Goal: Communication & Community: Answer question/provide support

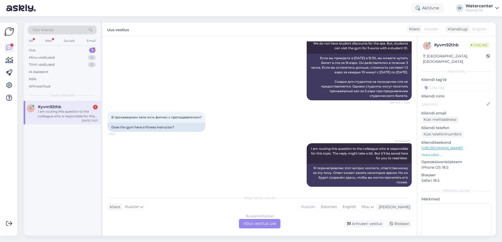
scroll to position [115, 0]
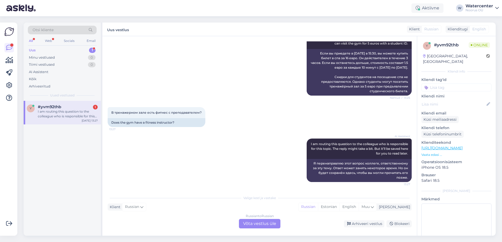
click at [253, 222] on div "Russian to Russian Võta vestlus üle" at bounding box center [259, 223] width 41 height 9
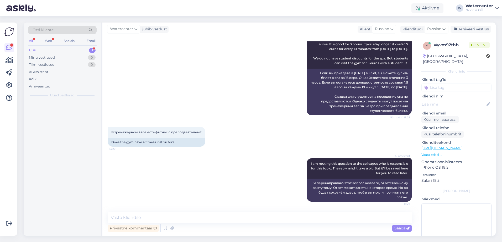
scroll to position [95, 0]
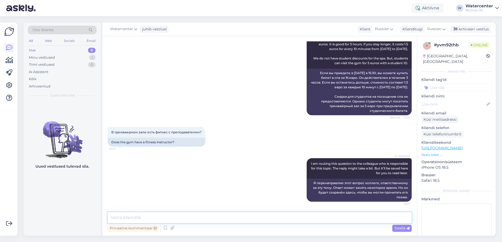
click at [294, 216] on textarea at bounding box center [260, 218] width 304 height 11
type textarea "L"
type textarea "Добрый день, к сожалению фитнеса с тренером нет."
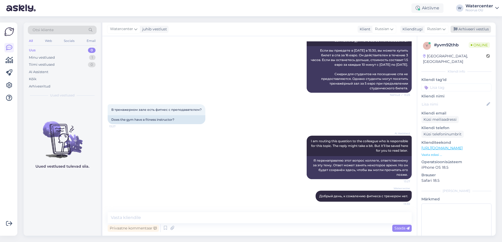
click at [470, 30] on div "Arhiveeri vestlus" at bounding box center [470, 29] width 40 height 7
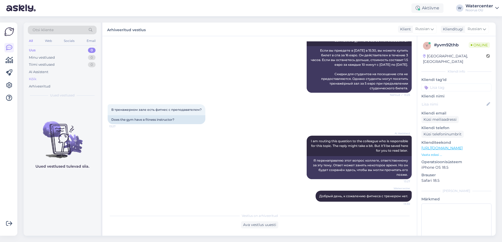
click at [37, 77] on div "Kõik" at bounding box center [62, 79] width 69 height 7
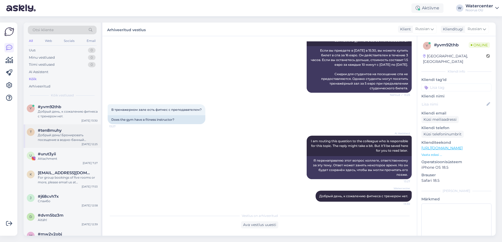
click at [62, 130] on div "#ten8muhy" at bounding box center [68, 130] width 60 height 5
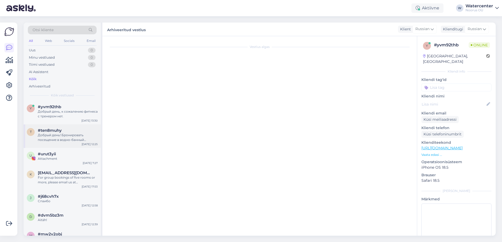
scroll to position [0, 0]
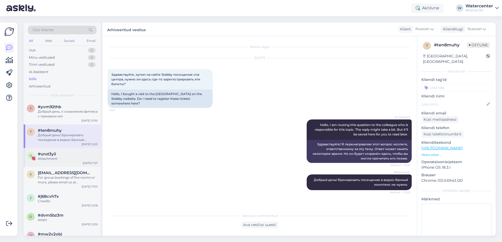
click at [86, 164] on div "[DATE] 7:27" at bounding box center [90, 163] width 15 height 4
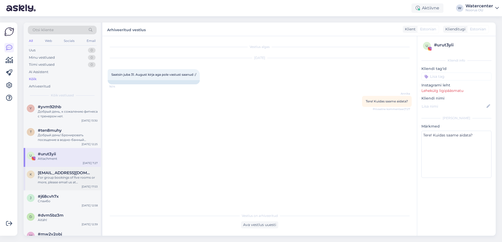
click at [34, 180] on div "K [EMAIL_ADDRESS][DOMAIN_NAME] For group bookings of five rooms or more, please…" at bounding box center [62, 178] width 71 height 14
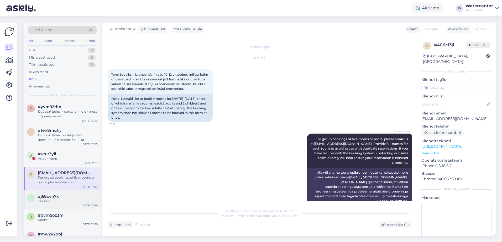
scroll to position [6, 0]
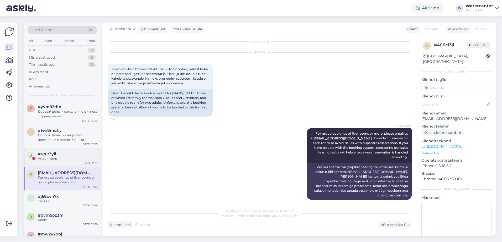
click at [57, 157] on div "Attachment" at bounding box center [68, 159] width 60 height 5
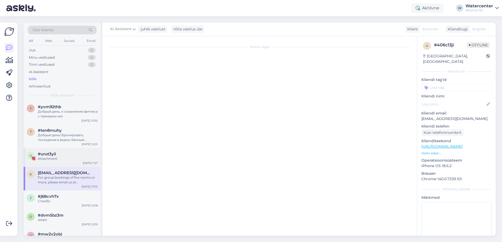
scroll to position [0, 0]
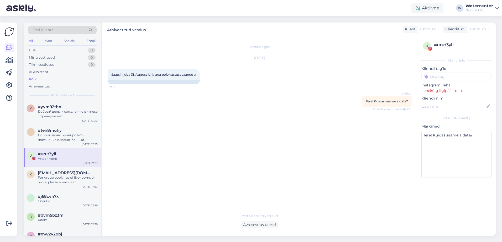
drag, startPoint x: 397, startPoint y: 109, endPoint x: 406, endPoint y: 106, distance: 10.0
click at [404, 109] on span "Privaatne kommentaar | 7:27" at bounding box center [391, 109] width 37 height 4
click at [407, 107] on div "Vestlus algas [DATE] Saatsin juba 31. August kirja aga pole vastust saanud :/ 1…" at bounding box center [262, 123] width 309 height 164
click at [407, 108] on span "Privaatne kommentaar | 7:27" at bounding box center [391, 109] width 37 height 4
click at [55, 180] on div "For group bookings of five rooms or more, please email us at [EMAIL_ADDRESS][DO…" at bounding box center [68, 180] width 60 height 9
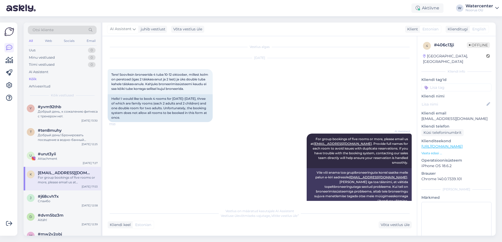
scroll to position [6, 0]
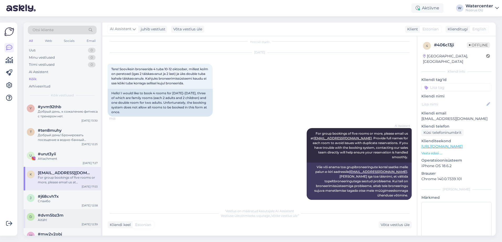
click at [65, 210] on div "d #dvm5bz3m Aitäh! [DATE] 12:39" at bounding box center [62, 219] width 77 height 19
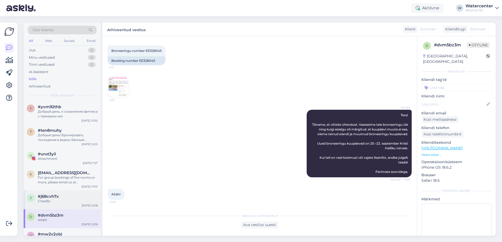
click at [65, 203] on div "Спаибо" at bounding box center [68, 201] width 60 height 5
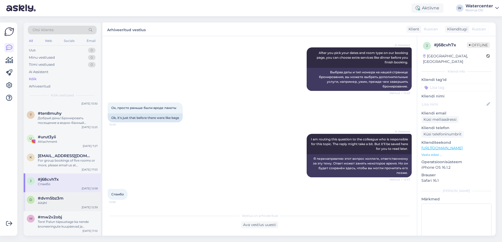
scroll to position [26, 0]
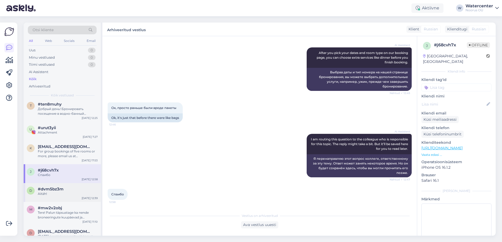
click at [69, 201] on div "d #dvm5bz3m Aitäh! [DATE] 12:39" at bounding box center [62, 192] width 77 height 19
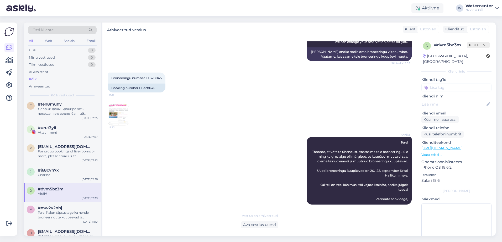
scroll to position [109, 0]
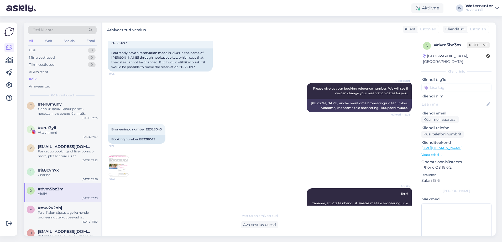
click at [104, 166] on div "Vestlus algas [DATE] Tere! 9:04 Hello! AI Assistent Hello, how can we assist yo…" at bounding box center [259, 136] width 314 height 200
click at [116, 166] on img at bounding box center [118, 166] width 21 height 21
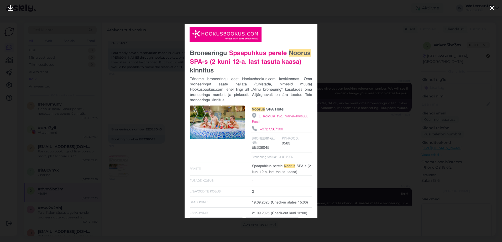
click at [135, 154] on div at bounding box center [251, 121] width 502 height 242
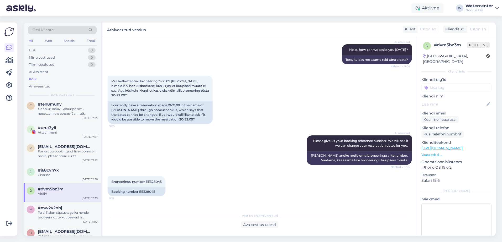
scroll to position [188, 0]
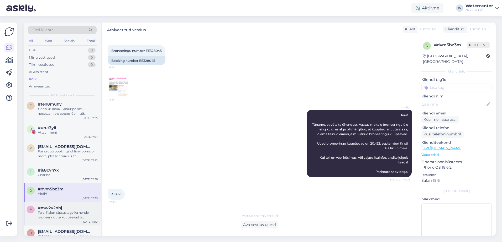
click at [52, 219] on div "Tere! Palun täpsustage ka nende broneeringute kuupäevad ja broneeringunumbrid, …" at bounding box center [68, 215] width 60 height 9
